Goal: Information Seeking & Learning: Understand process/instructions

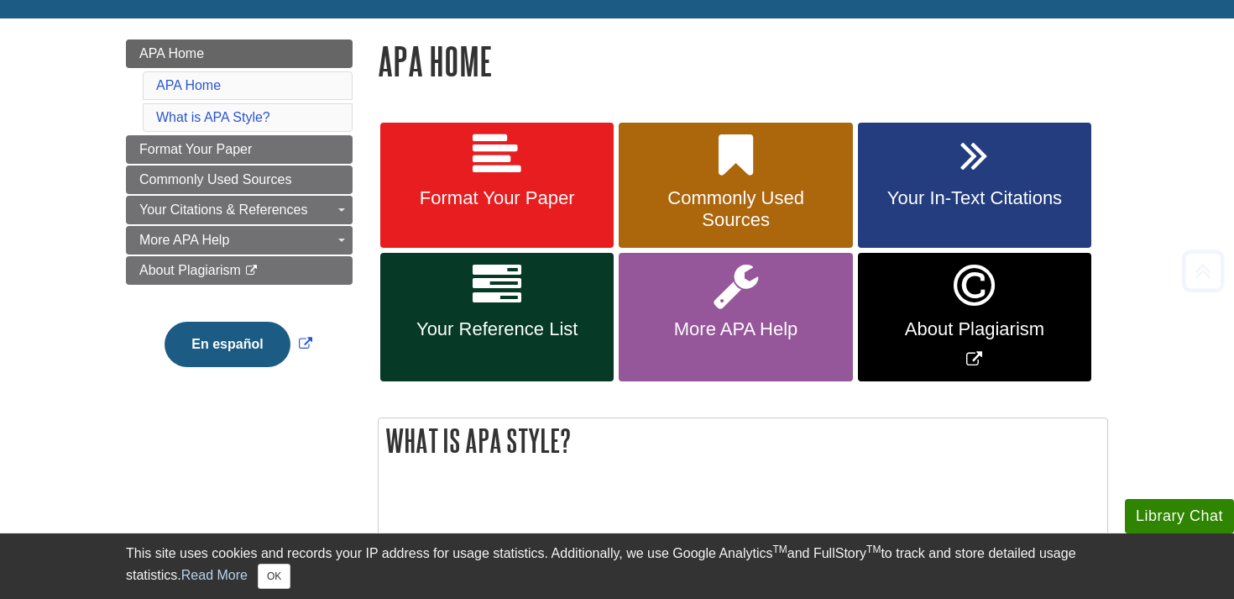
scroll to position [215, 0]
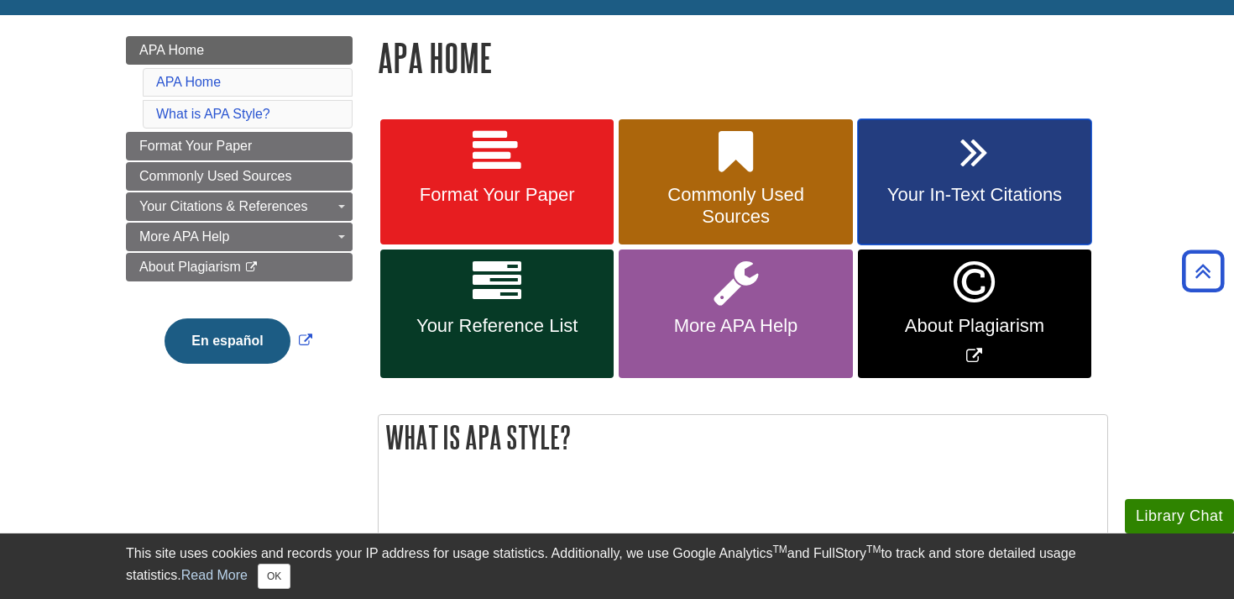
click at [943, 195] on span "Your In-Text Citations" at bounding box center [975, 195] width 208 height 22
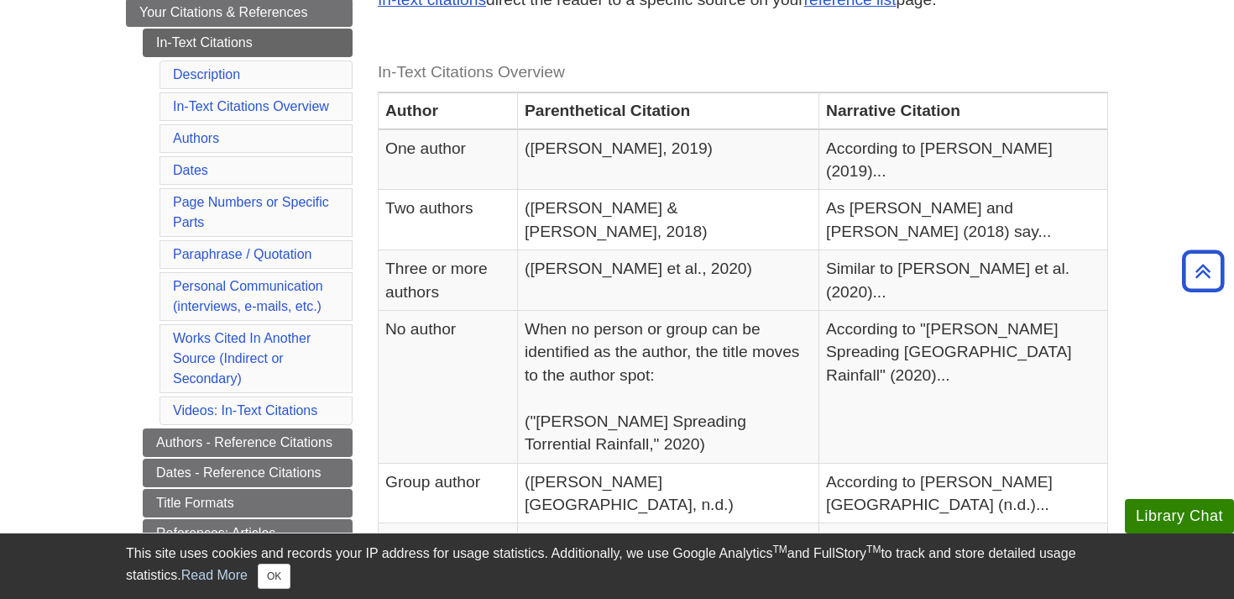
scroll to position [344, 0]
click at [263, 255] on link "Paraphrase / Quotation" at bounding box center [242, 253] width 139 height 14
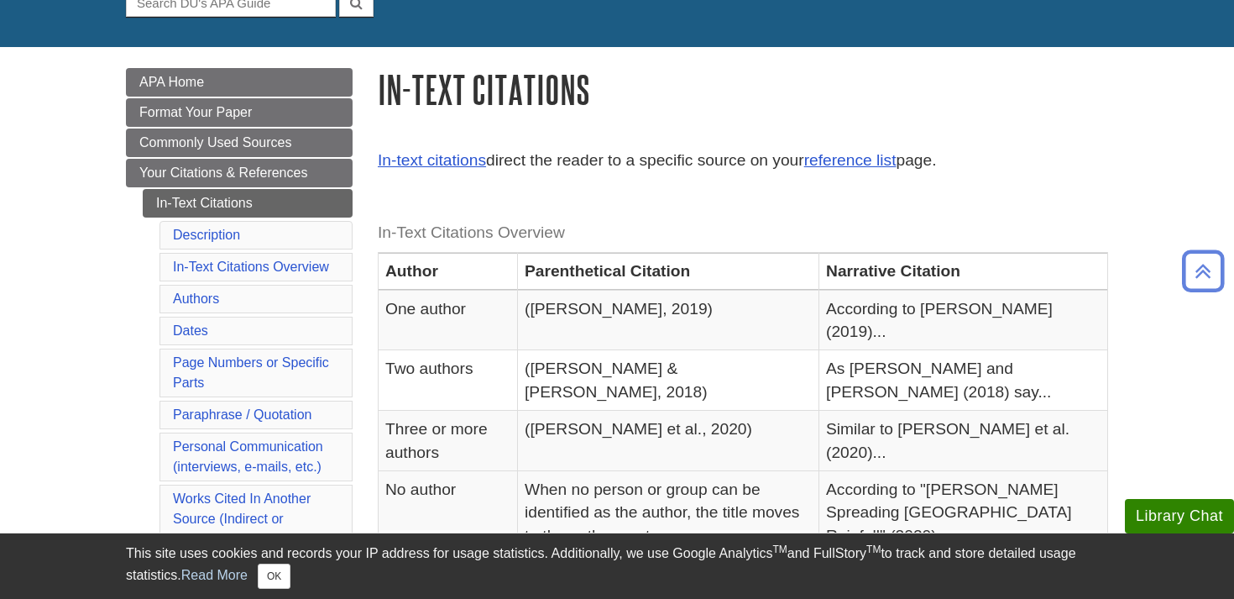
scroll to position [202, 0]
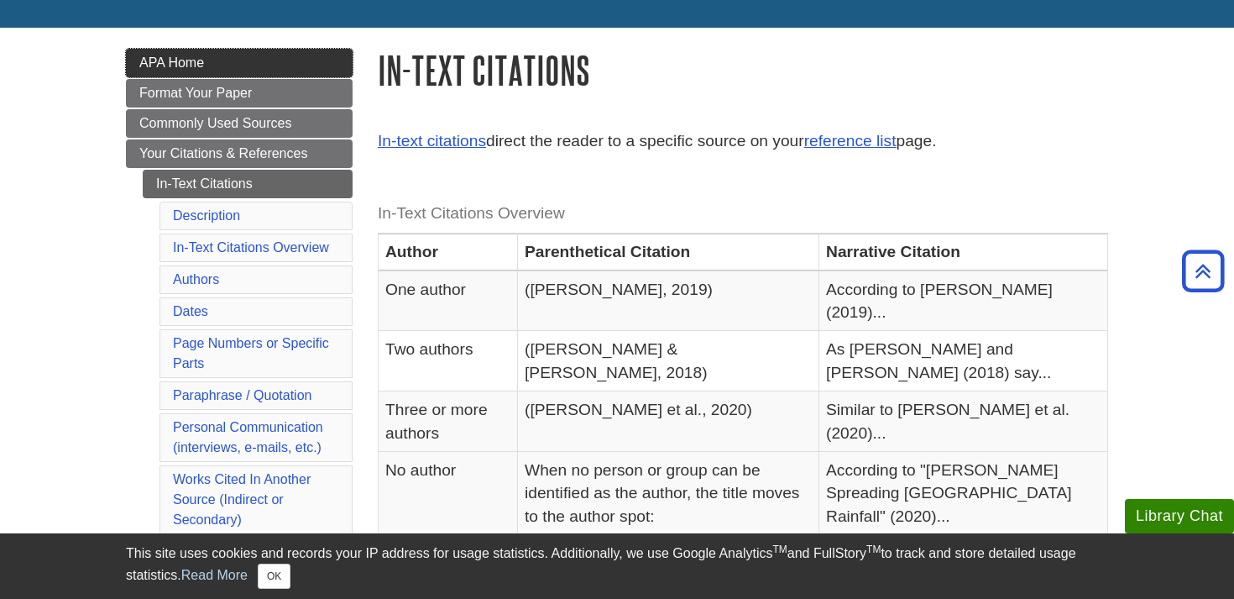
click at [204, 68] on span "APA Home" at bounding box center [171, 62] width 65 height 14
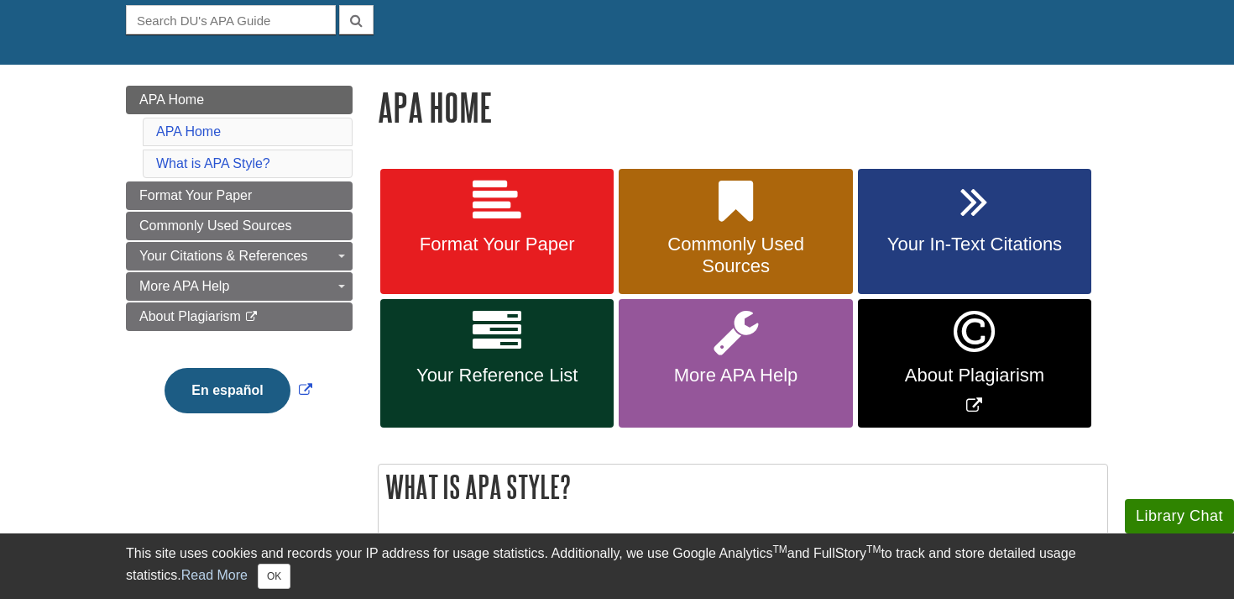
scroll to position [195, 0]
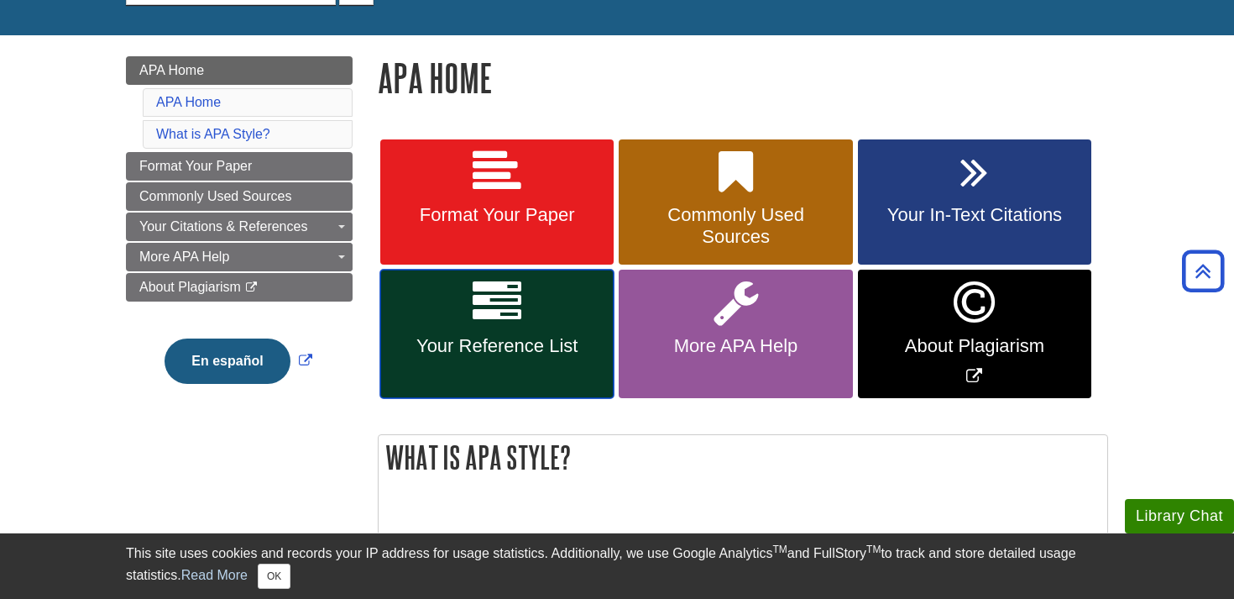
click at [531, 327] on link "Your Reference List" at bounding box center [496, 333] width 233 height 128
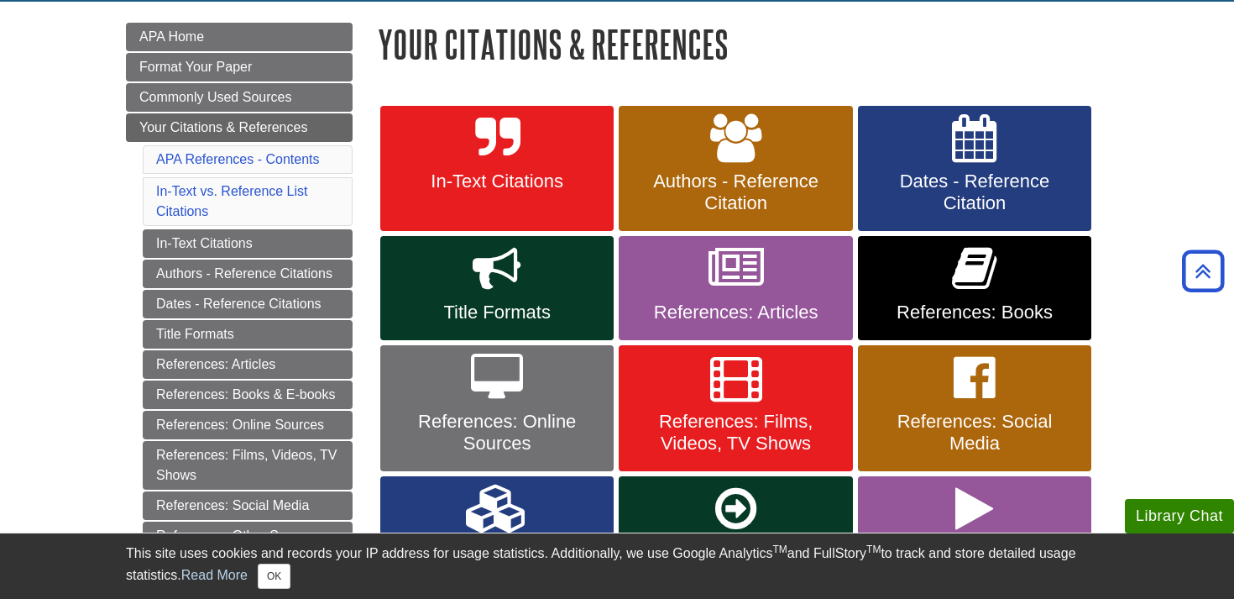
scroll to position [220, 0]
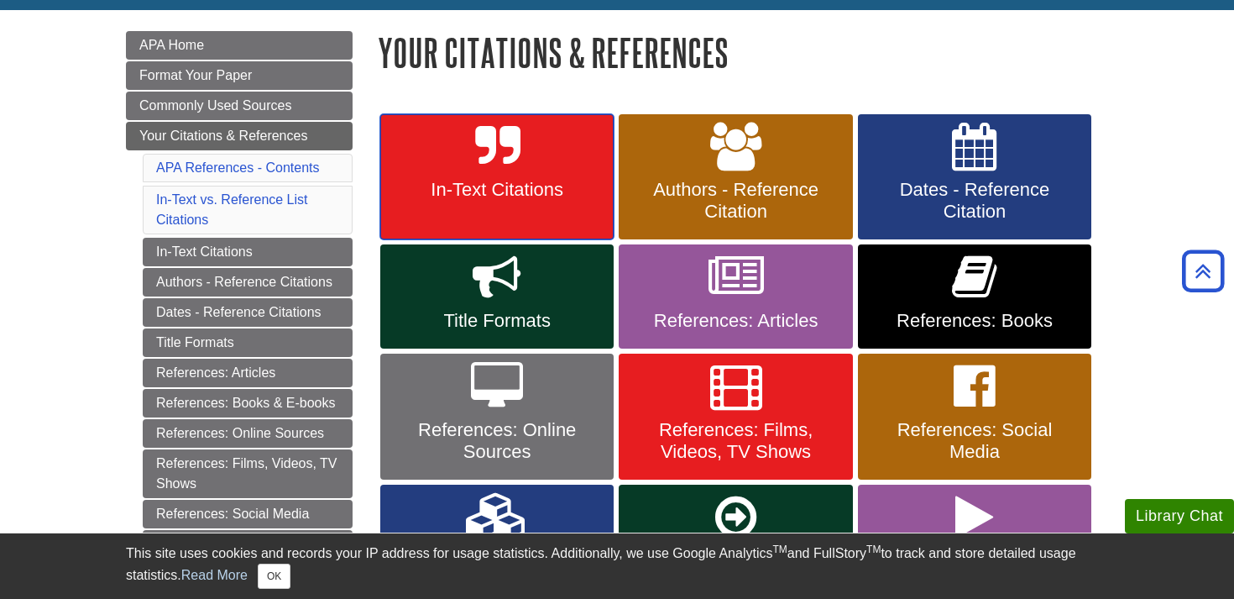
click at [555, 176] on link "In-Text Citations" at bounding box center [496, 177] width 233 height 126
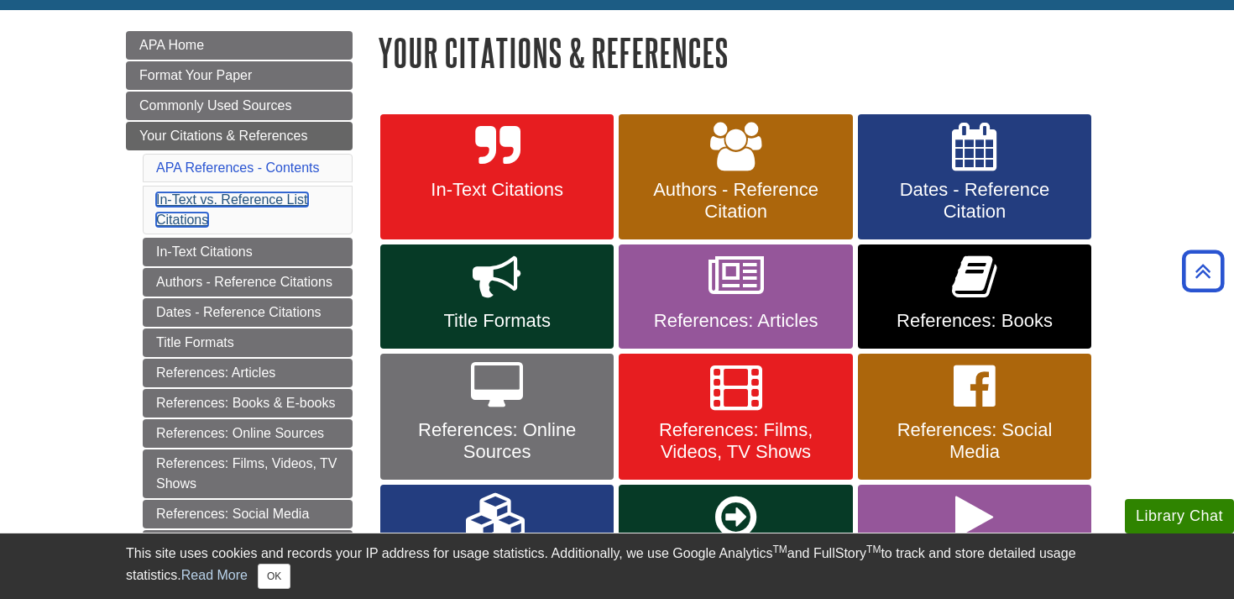
click at [285, 199] on link "In-Text vs. Reference List Citations" at bounding box center [232, 209] width 152 height 34
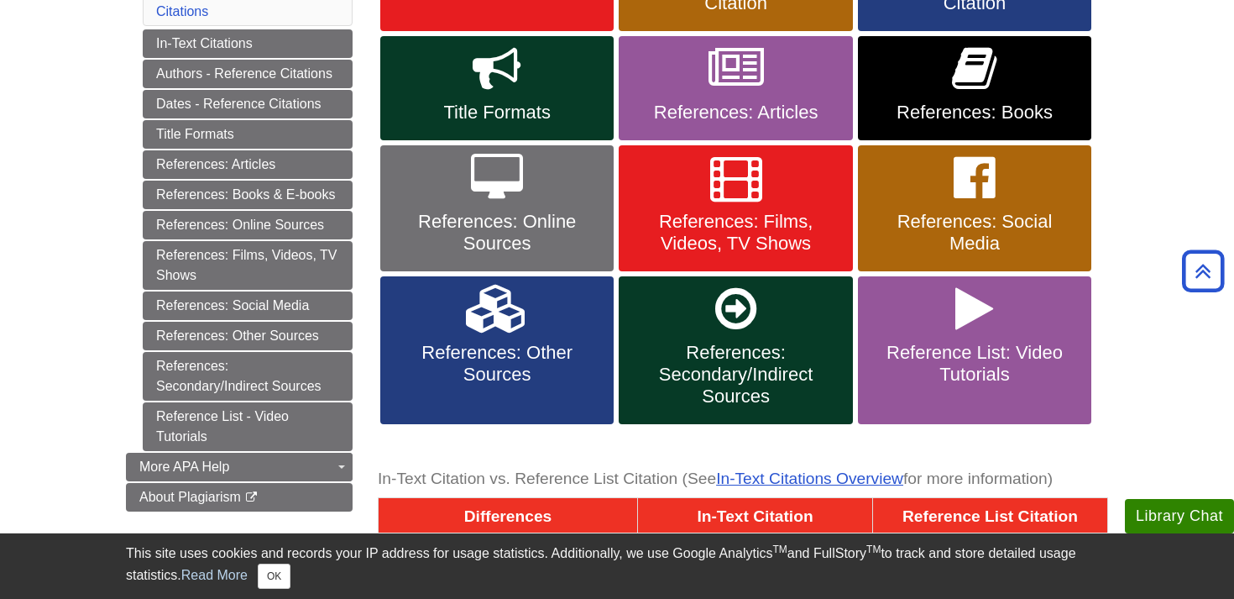
scroll to position [427, 0]
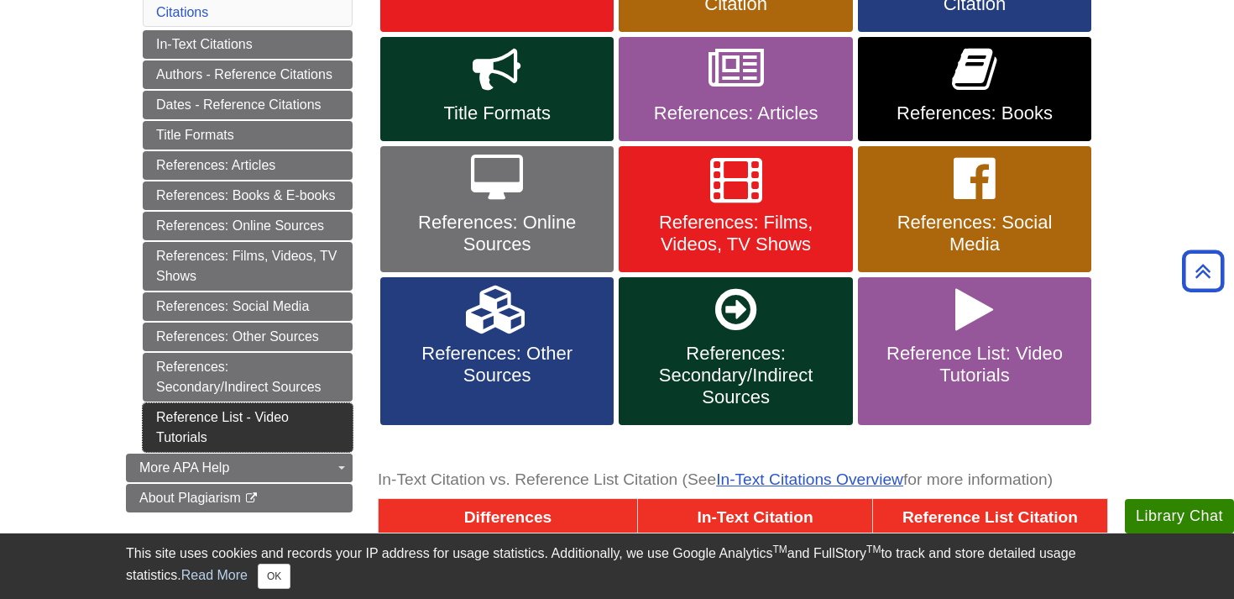
click at [269, 426] on link "Reference List - Video Tutorials" at bounding box center [248, 427] width 210 height 49
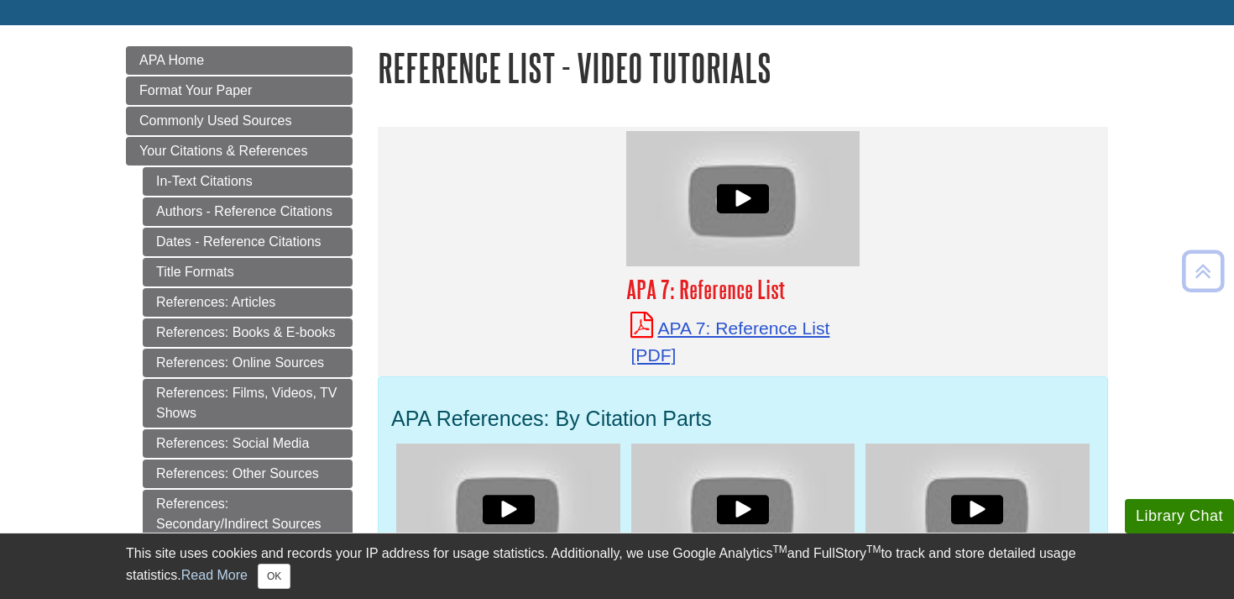
scroll to position [207, 0]
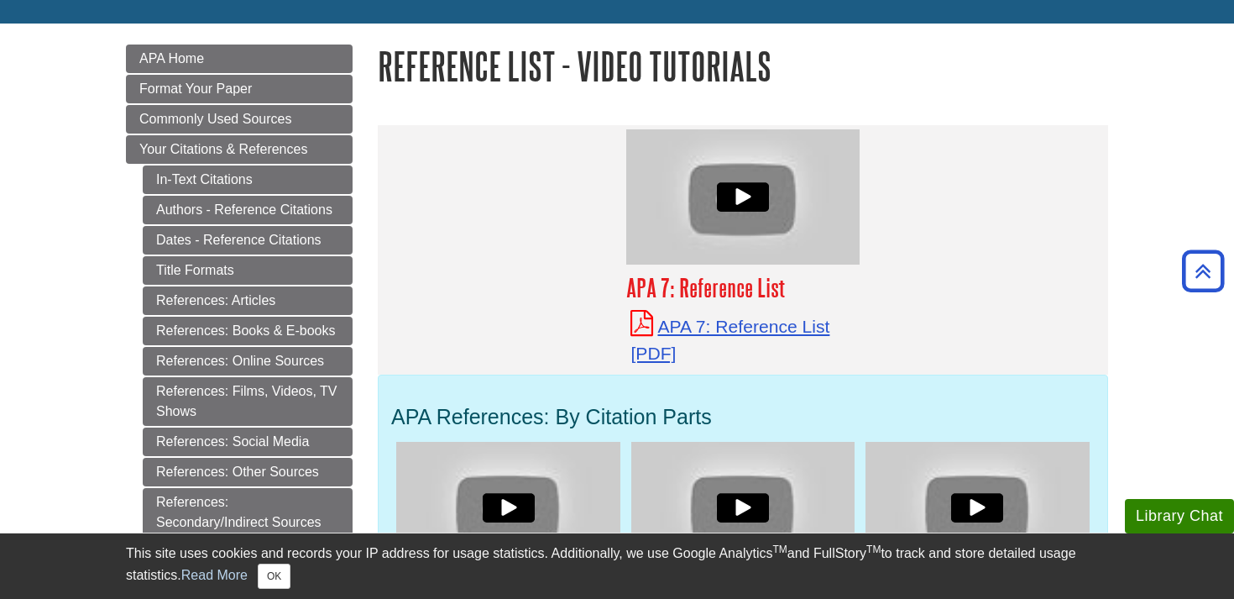
click at [965, 227] on div "APA 7: Reference List APA 7: Reference List" at bounding box center [743, 250] width 730 height 250
click at [753, 333] on link "APA 7: Reference List" at bounding box center [729, 339] width 199 height 46
